Goal: Find contact information: Find contact information

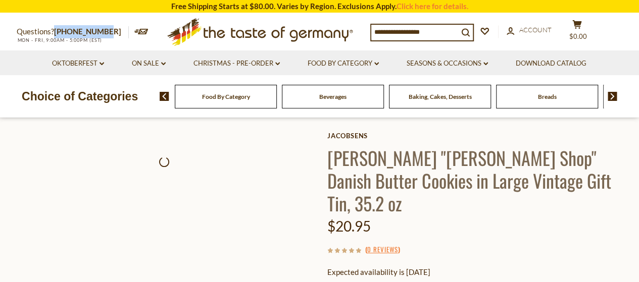
drag, startPoint x: 0, startPoint y: 0, endPoint x: 102, endPoint y: 26, distance: 105.3
click at [102, 26] on p "Questions? [PHONE_NUMBER]" at bounding box center [73, 31] width 112 height 13
copy p "[PHONE_NUMBER]"
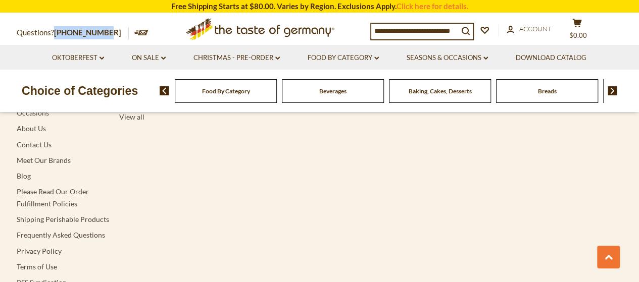
scroll to position [1932, 0]
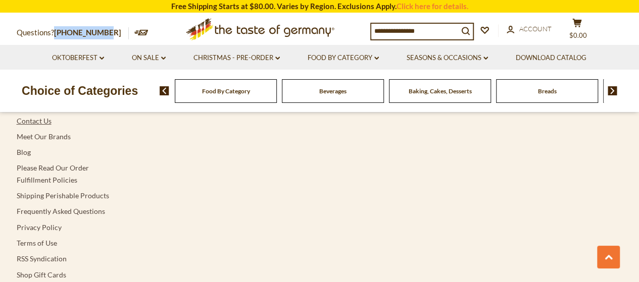
click at [47, 119] on link "Contact Us" at bounding box center [34, 121] width 35 height 9
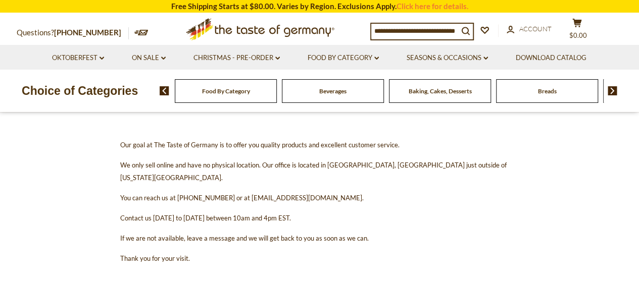
scroll to position [148, 0]
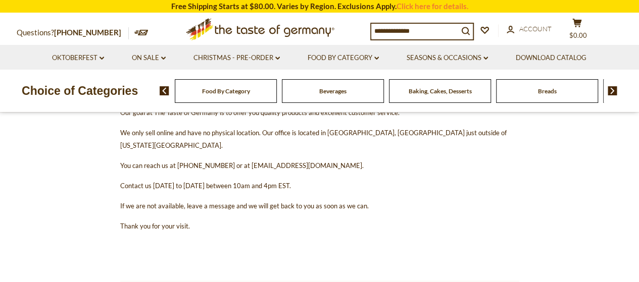
drag, startPoint x: 339, startPoint y: 154, endPoint x: 240, endPoint y: 149, distance: 99.1
click at [240, 159] on p "You can reach us at 1-800-881-6419 or at contact@thetasteofgermany.com." at bounding box center [319, 165] width 399 height 13
copy span "contact@thetasteofgermany.com."
